Goal: Register for event/course

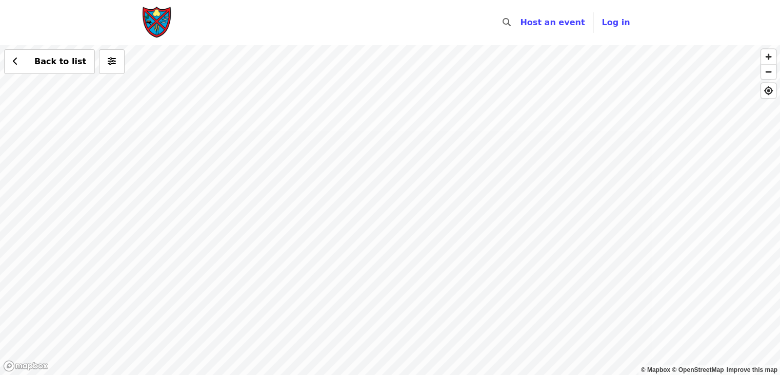
click at [431, 240] on div "Back to list" at bounding box center [390, 209] width 780 height 329
click at [429, 238] on div "Back to list" at bounding box center [390, 209] width 780 height 329
click at [429, 241] on div "Back to list" at bounding box center [390, 209] width 780 height 329
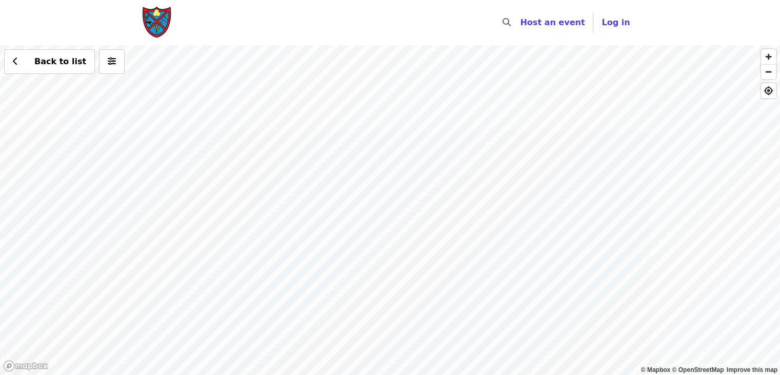
click at [429, 241] on div "Back to list" at bounding box center [390, 209] width 780 height 329
click at [433, 234] on div "Back to list" at bounding box center [390, 209] width 780 height 329
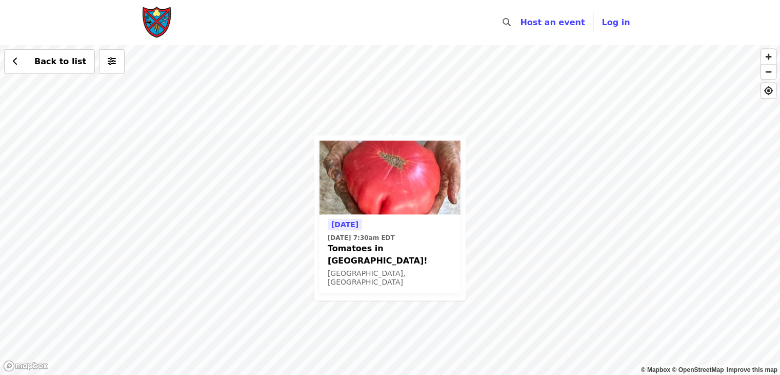
click at [391, 130] on div "[DATE] [DATE] 7:30am EDT Tomatoes in [GEOGRAPHIC_DATA]! [GEOGRAPHIC_DATA], [GEO…" at bounding box center [390, 209] width 780 height 329
click at [485, 140] on div "Tomorrow Fri, Aug 15 @ 7:30am EDT Tomatoes in China Grove! China Grove, NC Back…" at bounding box center [390, 209] width 780 height 329
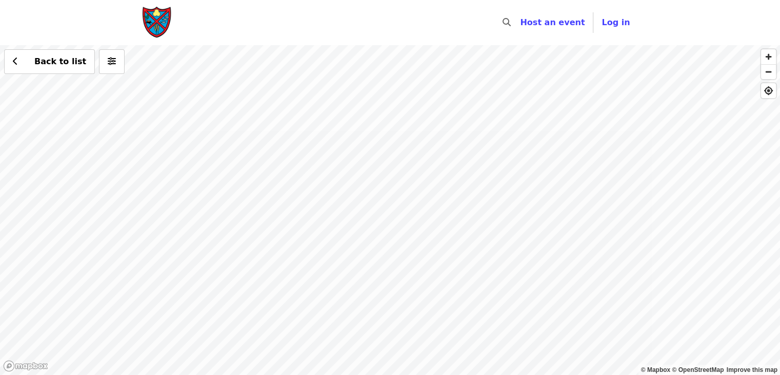
drag, startPoint x: 629, startPoint y: 90, endPoint x: 384, endPoint y: 196, distance: 267.2
click at [384, 196] on div "Back to list" at bounding box center [390, 209] width 780 height 329
click at [585, 199] on div "Back to list" at bounding box center [390, 209] width 780 height 329
click at [578, 200] on div "Back to list" at bounding box center [390, 209] width 780 height 329
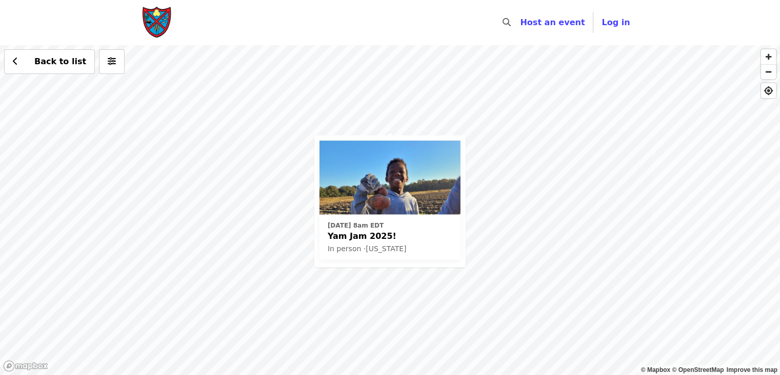
click at [384, 192] on img at bounding box center [390, 177] width 141 height 74
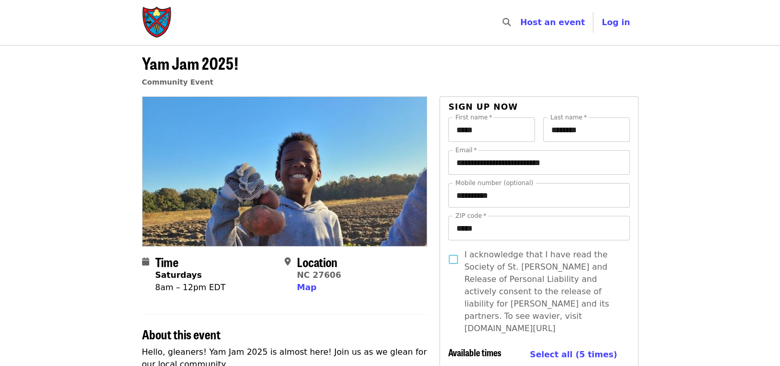
scroll to position [320, 0]
